Goal: Information Seeking & Learning: Learn about a topic

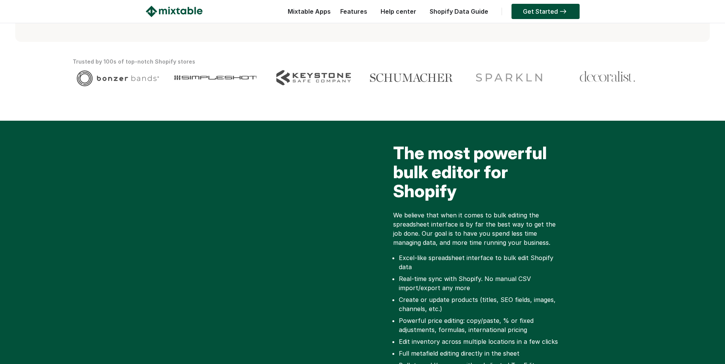
click at [466, 131] on div "The most powerful bulk editor for Shopify We believe that when it comes to bulk…" at bounding box center [362, 267] width 725 height 293
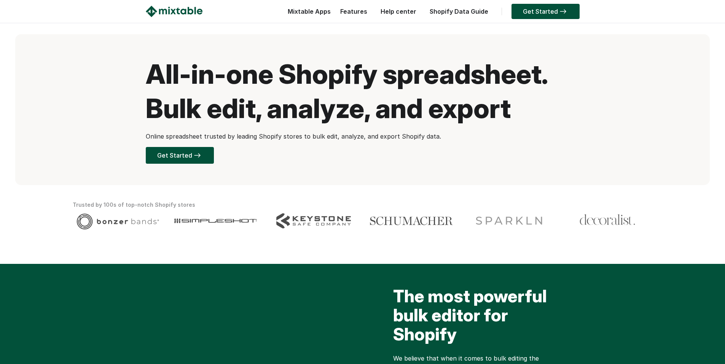
click at [369, 8] on link "Features" at bounding box center [353, 12] width 35 height 8
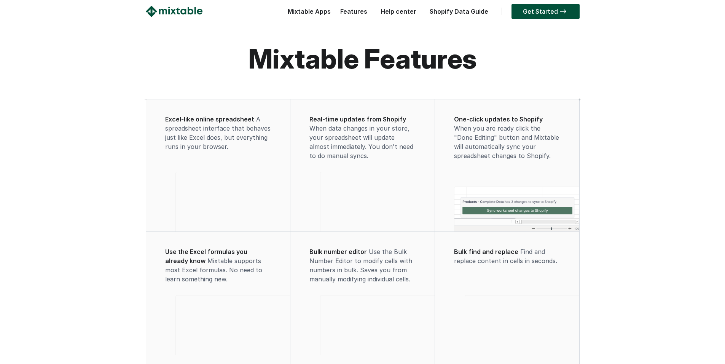
click at [189, 8] on img at bounding box center [174, 11] width 57 height 11
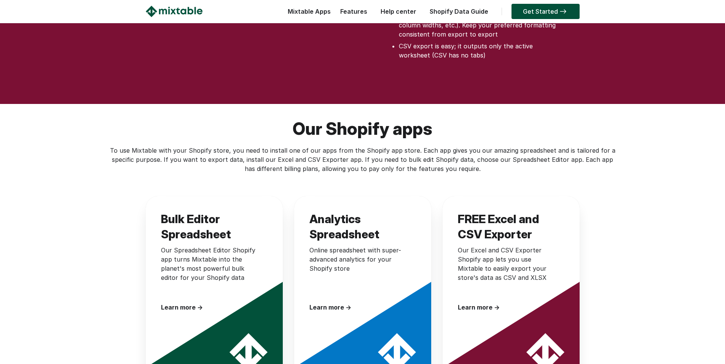
scroll to position [1117, 0]
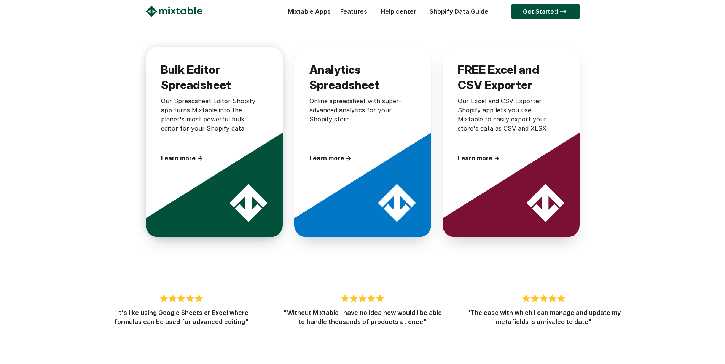
click at [230, 166] on div at bounding box center [222, 176] width 152 height 152
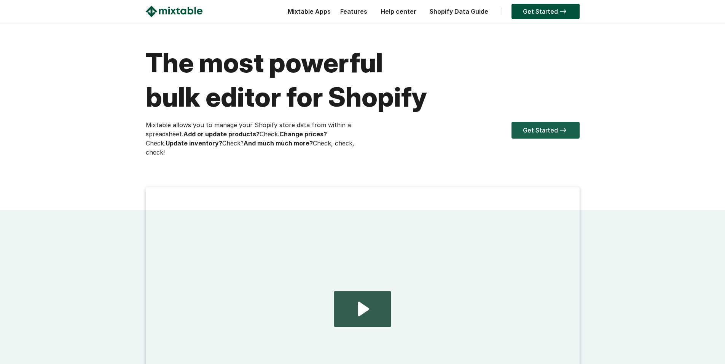
click at [567, 132] on img at bounding box center [563, 130] width 10 height 5
